Goal: Transaction & Acquisition: Purchase product/service

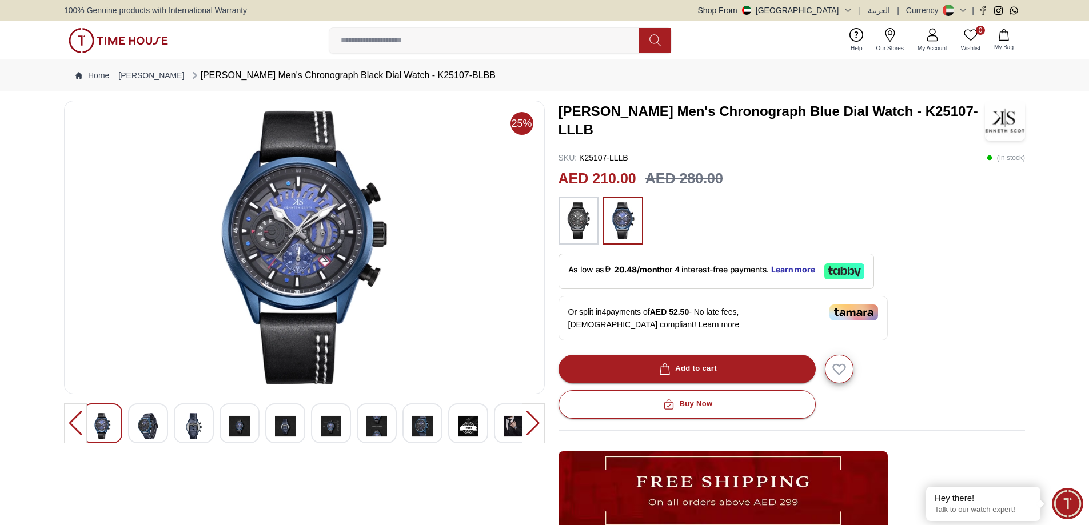
click at [529, 423] on div at bounding box center [533, 424] width 23 height 40
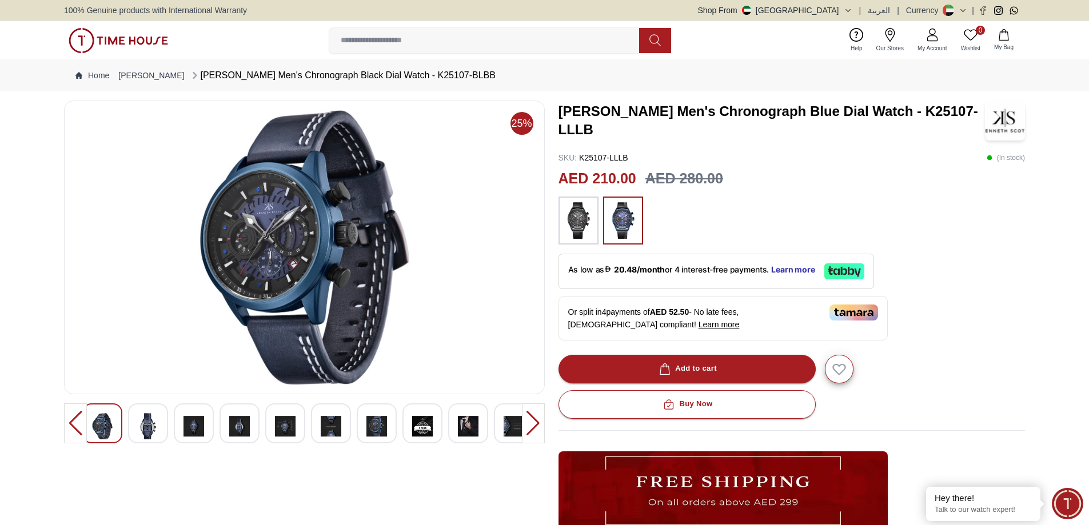
click at [529, 423] on div at bounding box center [533, 424] width 23 height 40
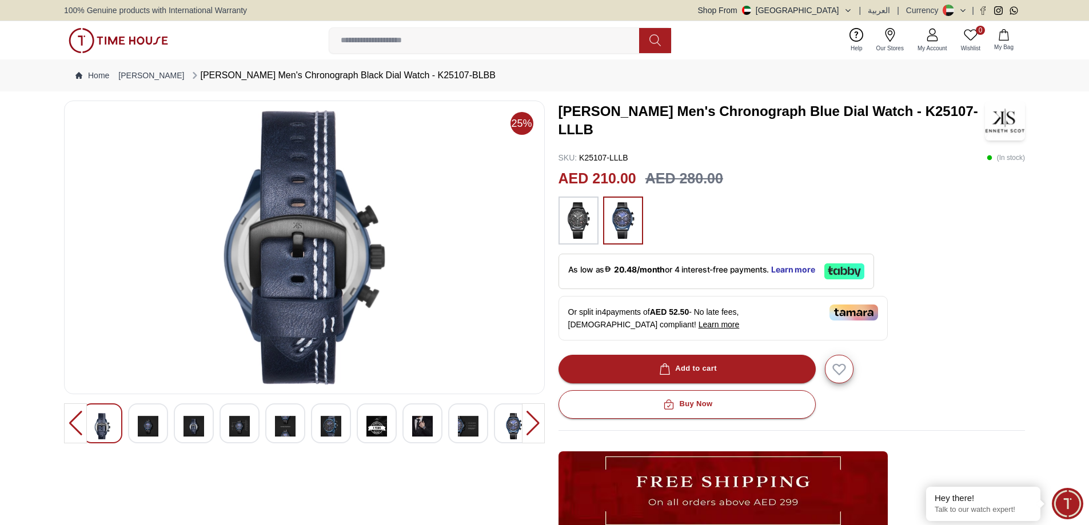
click at [535, 423] on div at bounding box center [533, 424] width 23 height 40
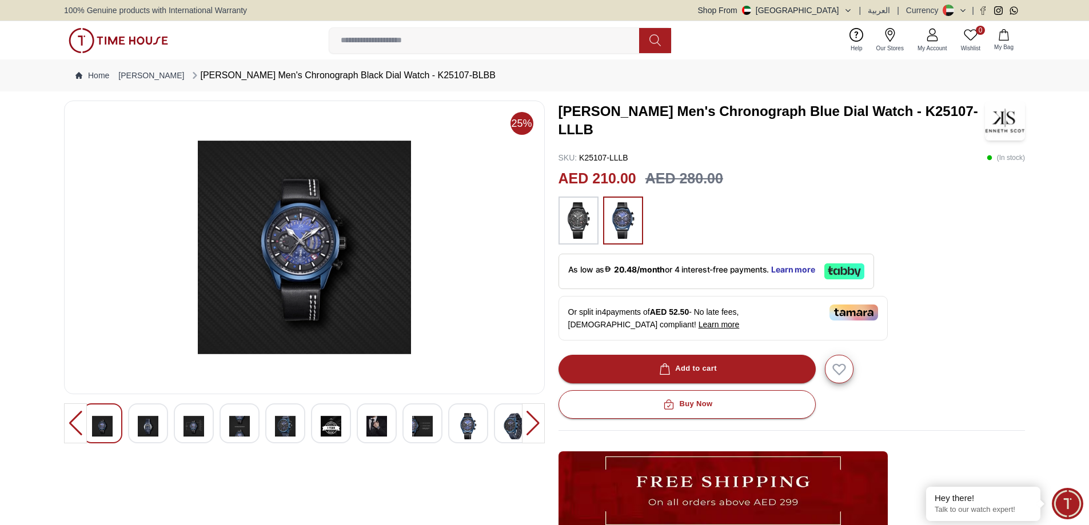
click at [535, 423] on div at bounding box center [533, 424] width 23 height 40
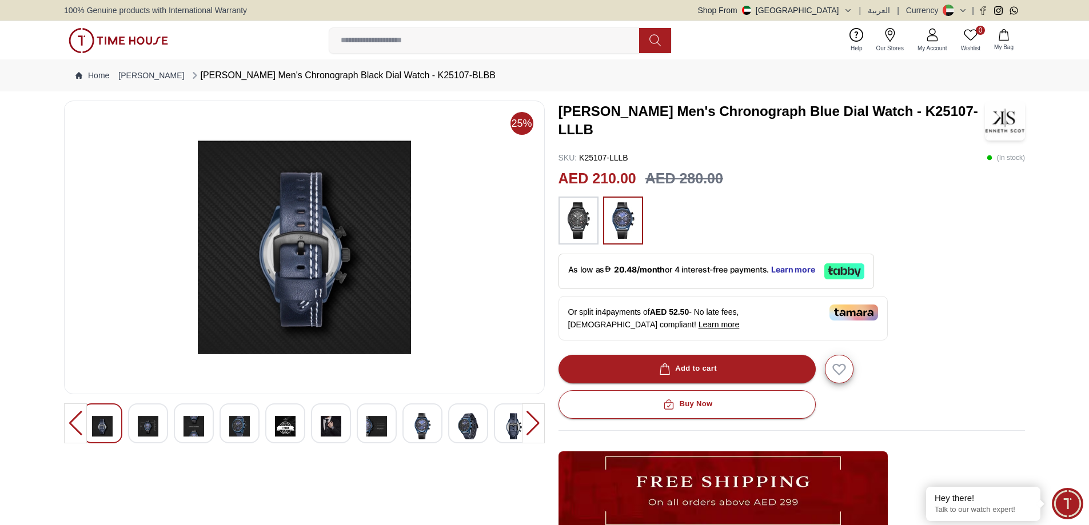
click at [535, 423] on div at bounding box center [533, 424] width 23 height 40
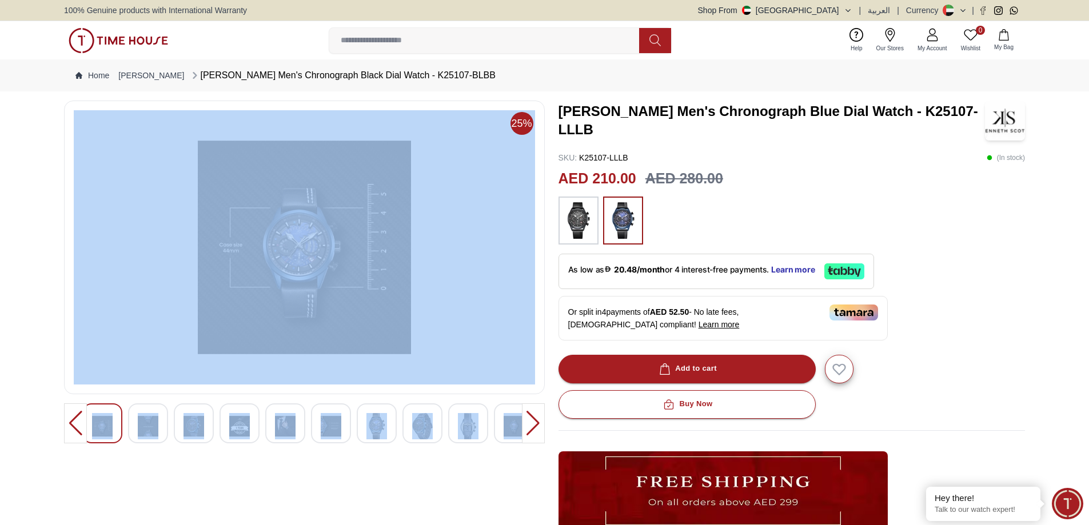
click at [535, 423] on div at bounding box center [533, 424] width 23 height 40
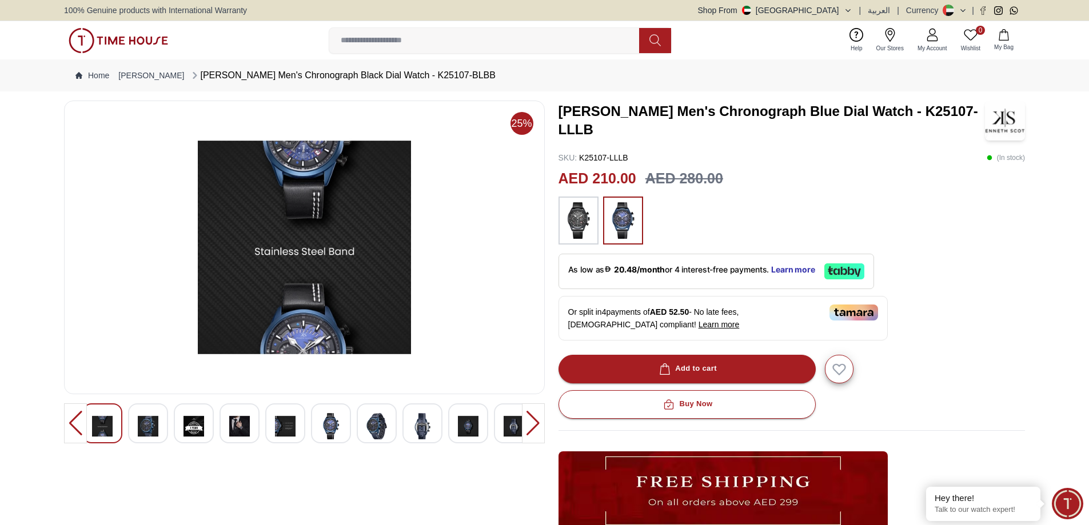
click at [535, 423] on div at bounding box center [533, 424] width 23 height 40
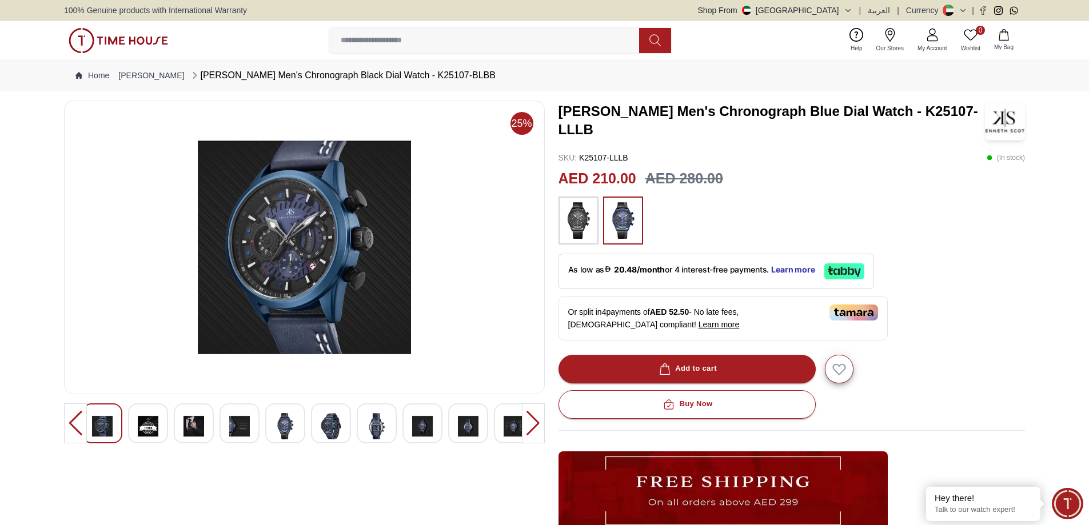
click at [535, 423] on div at bounding box center [533, 424] width 23 height 40
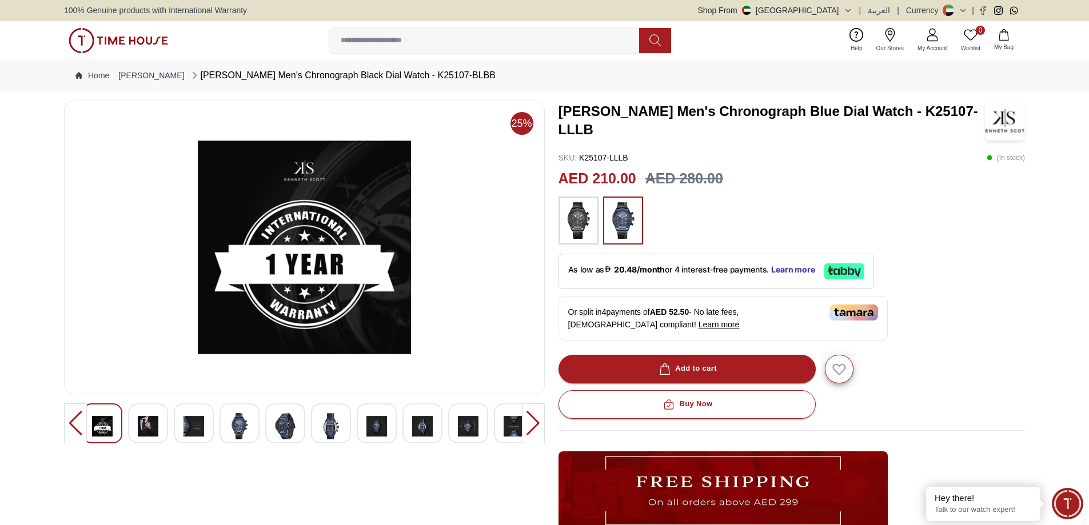
click at [535, 423] on div at bounding box center [533, 424] width 23 height 40
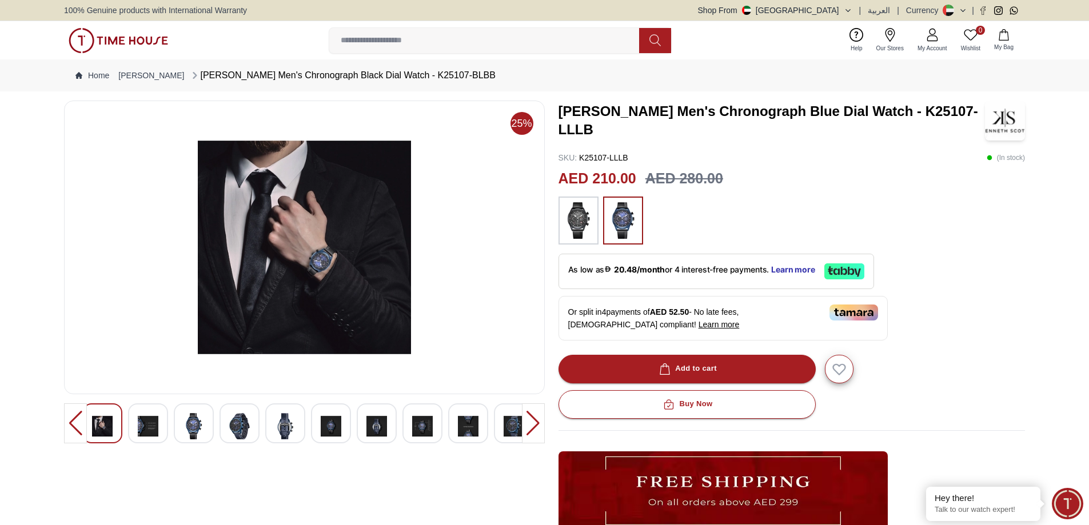
click at [535, 423] on div at bounding box center [533, 424] width 23 height 40
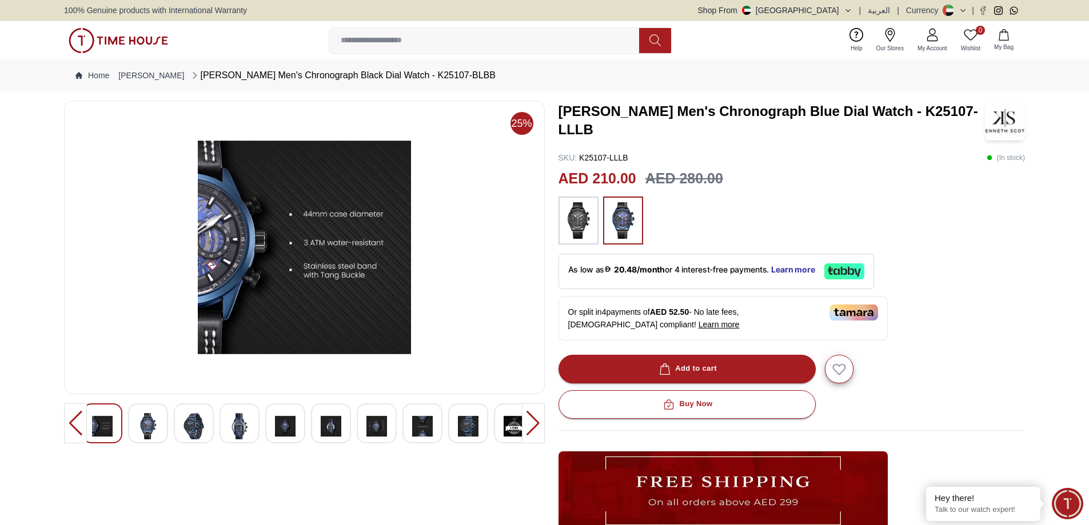
click at [535, 423] on div at bounding box center [533, 424] width 23 height 40
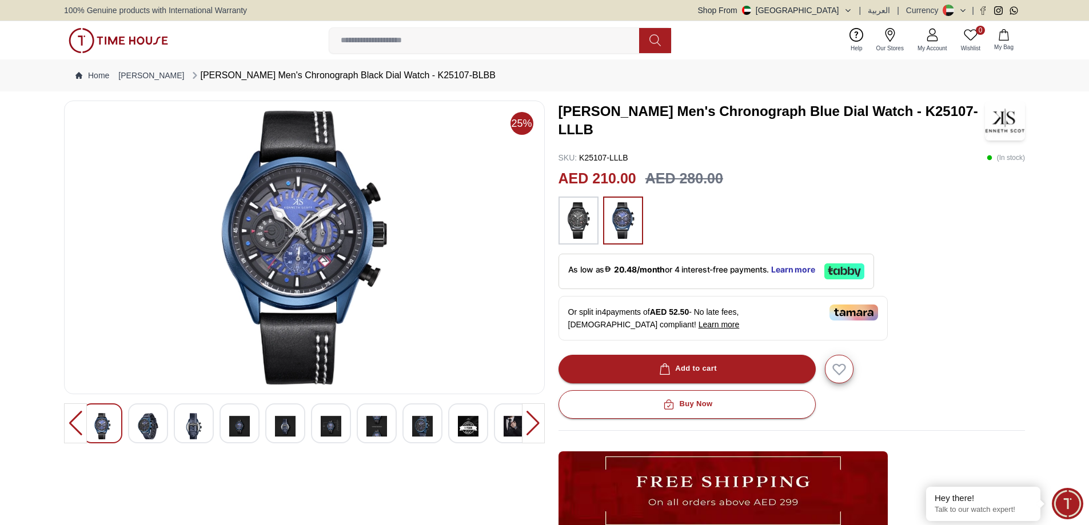
click at [535, 423] on div at bounding box center [533, 424] width 23 height 40
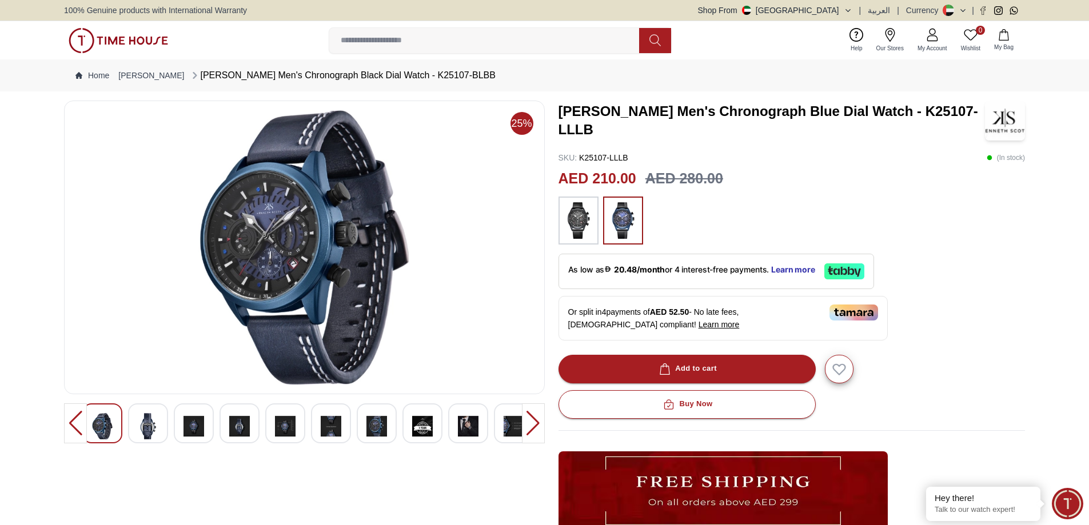
click at [535, 423] on div at bounding box center [533, 424] width 23 height 40
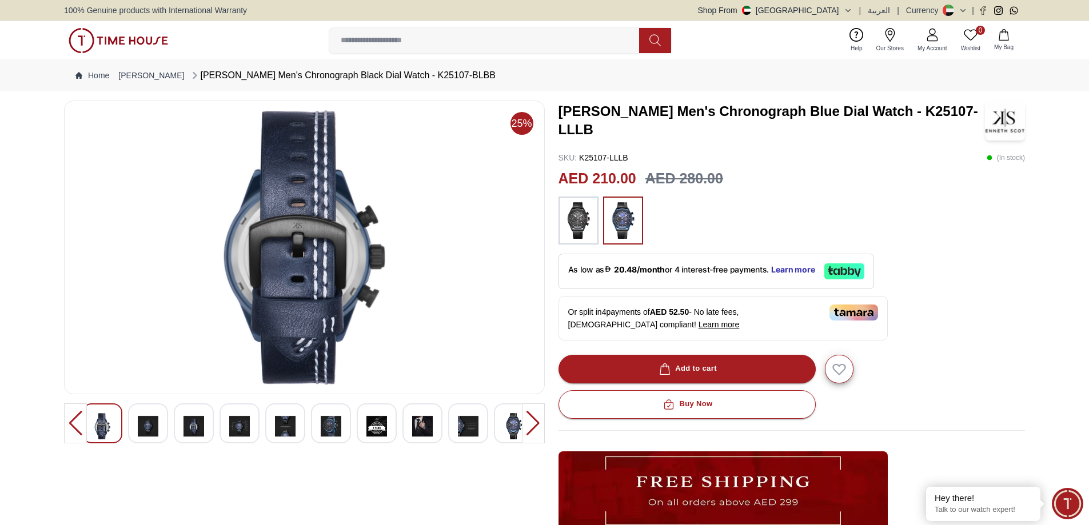
click at [535, 423] on div at bounding box center [533, 424] width 23 height 40
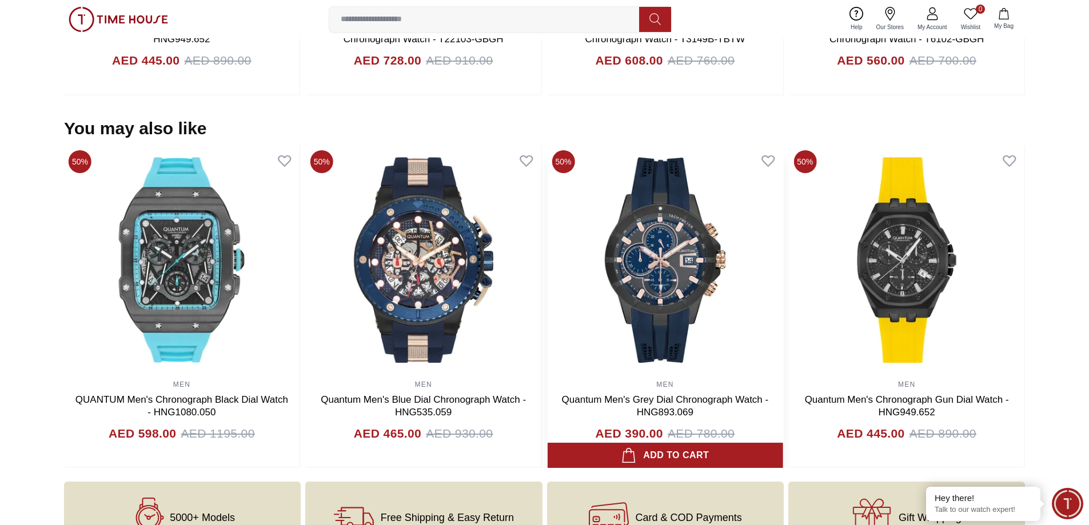
scroll to position [1029, 0]
